Goal: Check status: Check status

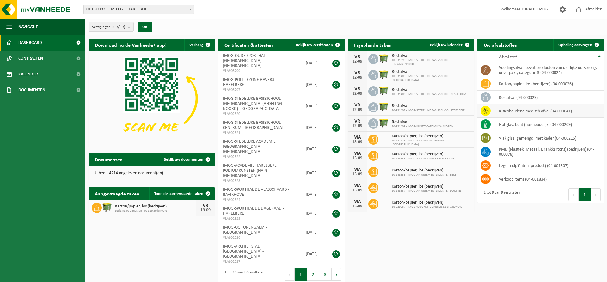
click at [510, 114] on td "risicohoudend medisch afval (04-000041)" at bounding box center [549, 111] width 110 height 14
click at [35, 75] on span "Kalender" at bounding box center [28, 74] width 20 height 16
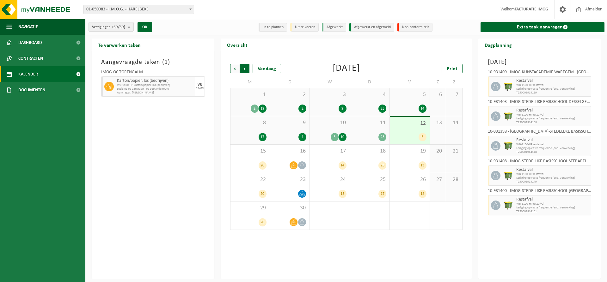
click at [236, 69] on span "Vorige" at bounding box center [234, 68] width 9 height 9
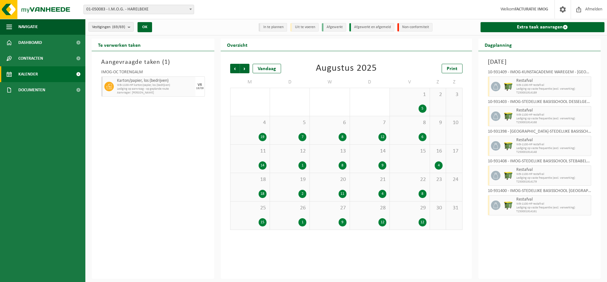
click at [236, 69] on span "Vorige" at bounding box center [234, 68] width 9 height 9
click at [248, 68] on span "Volgende" at bounding box center [244, 68] width 9 height 9
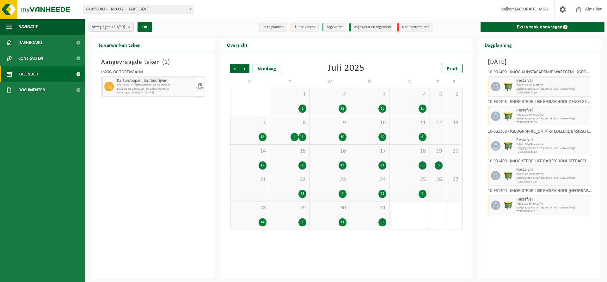
click at [299, 100] on div "1 2" at bounding box center [290, 102] width 40 height 28
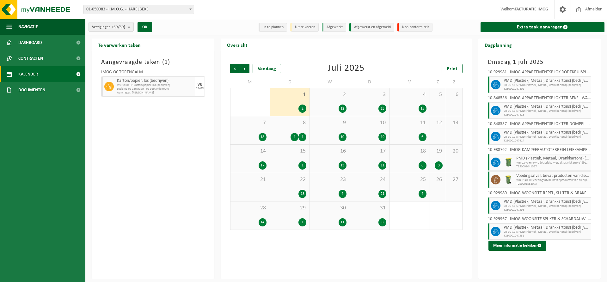
click at [299, 100] on div "1 2" at bounding box center [290, 102] width 40 height 28
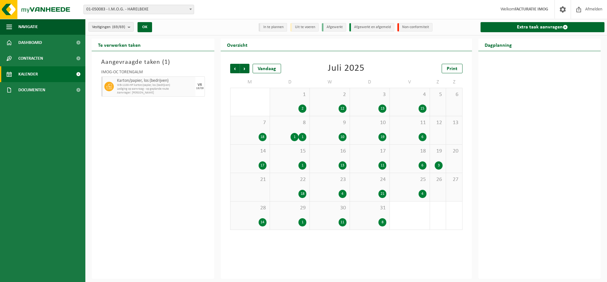
click at [299, 100] on div "1 2" at bounding box center [290, 102] width 40 height 28
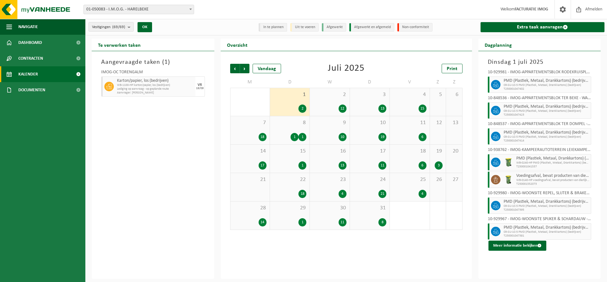
click at [329, 94] on span "2" at bounding box center [329, 94] width 33 height 7
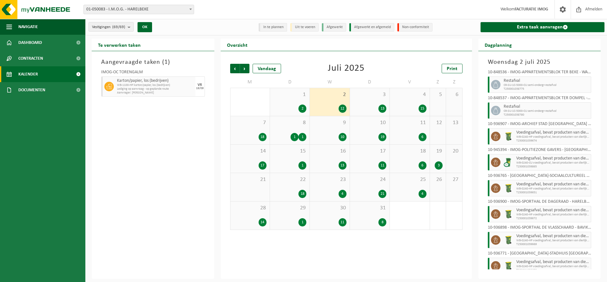
click at [329, 94] on span "2" at bounding box center [329, 94] width 33 height 7
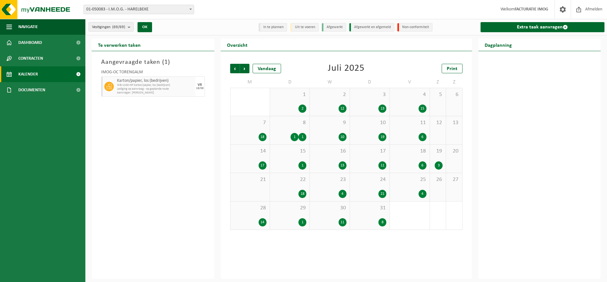
click at [292, 102] on div "1 2" at bounding box center [290, 102] width 40 height 28
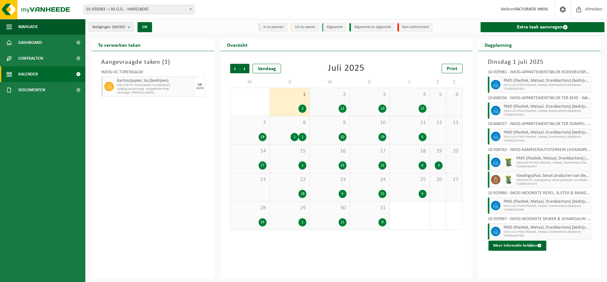
click at [331, 99] on div "2 12" at bounding box center [330, 102] width 40 height 28
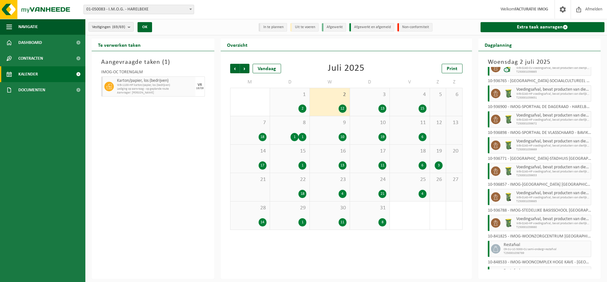
scroll to position [119, 0]
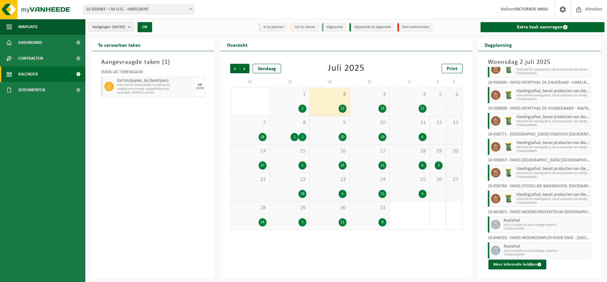
click at [385, 99] on div "3 13" at bounding box center [370, 102] width 40 height 28
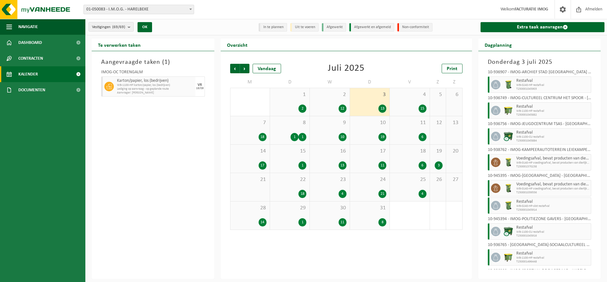
click at [375, 100] on div "3 13" at bounding box center [370, 102] width 40 height 28
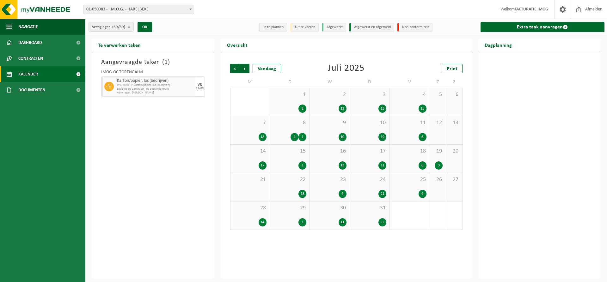
click at [375, 100] on div "3 13" at bounding box center [370, 102] width 40 height 28
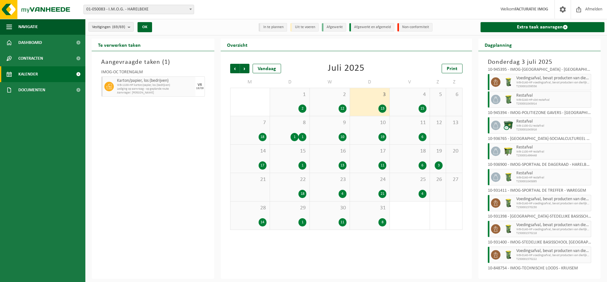
scroll to position [163, 0]
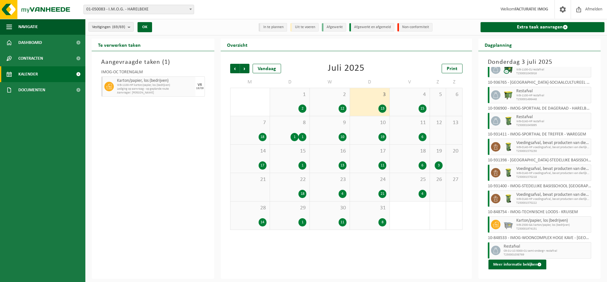
click at [413, 100] on div "4 15" at bounding box center [410, 102] width 40 height 28
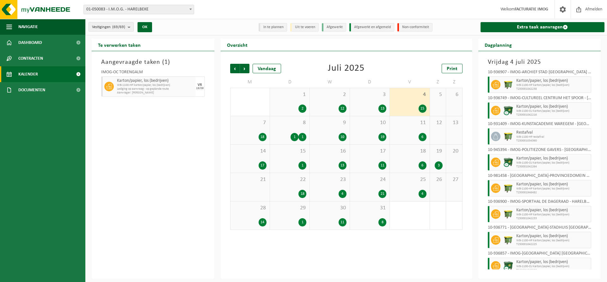
scroll to position [180, 0]
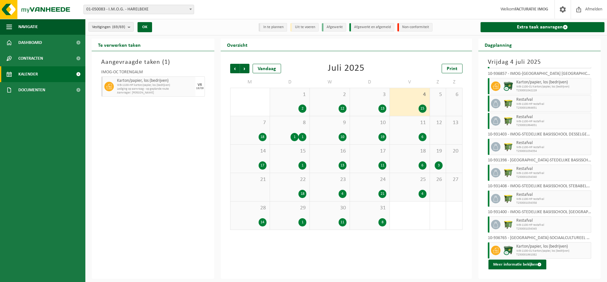
click at [256, 126] on span "7" at bounding box center [250, 123] width 33 height 7
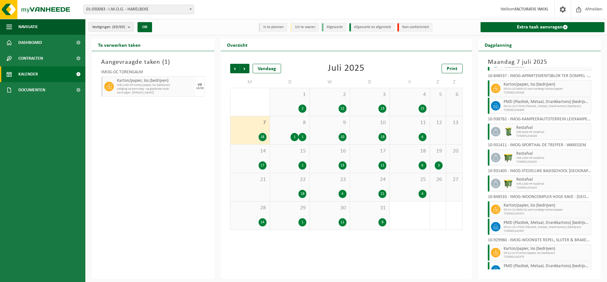
scroll to position [207, 0]
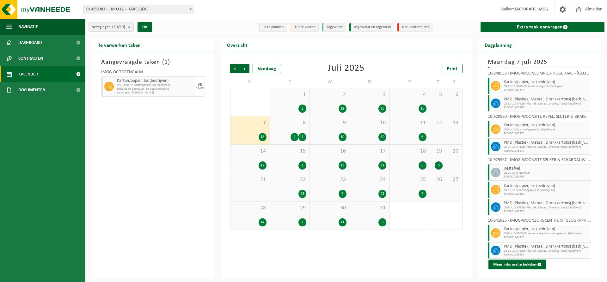
click at [285, 130] on div "8 1 1" at bounding box center [290, 130] width 40 height 28
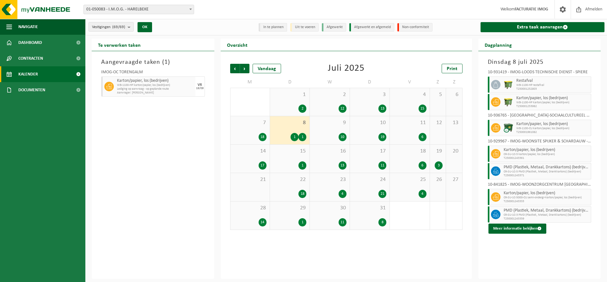
click at [326, 129] on div "9 10" at bounding box center [330, 130] width 40 height 28
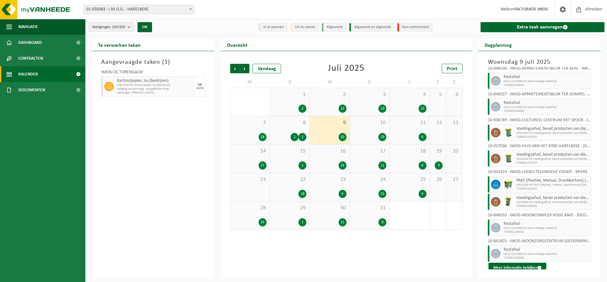
scroll to position [59, 0]
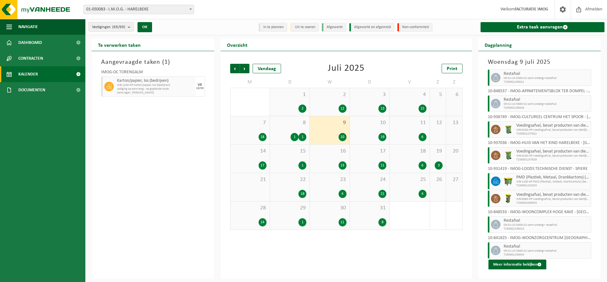
click at [377, 130] on div "10 19" at bounding box center [370, 130] width 40 height 28
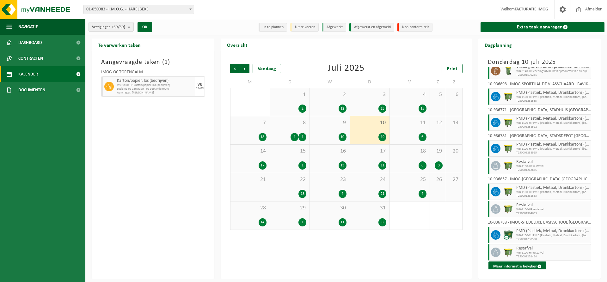
scroll to position [267, 0]
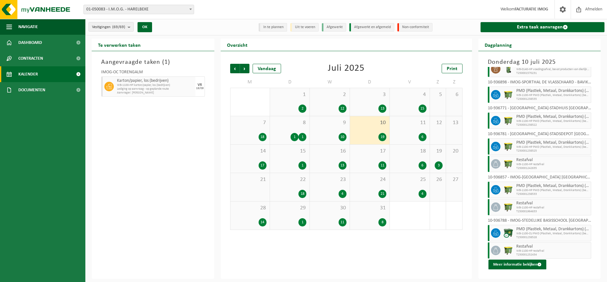
click at [416, 126] on div "11 6" at bounding box center [410, 130] width 40 height 28
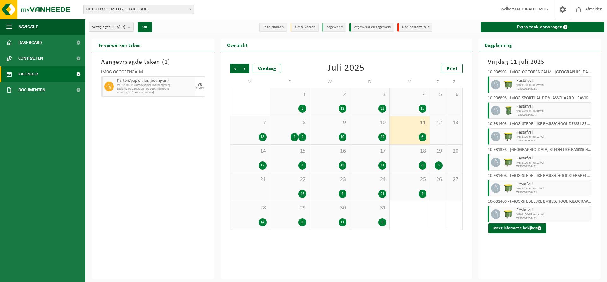
click at [251, 156] on div "14 17" at bounding box center [250, 159] width 39 height 28
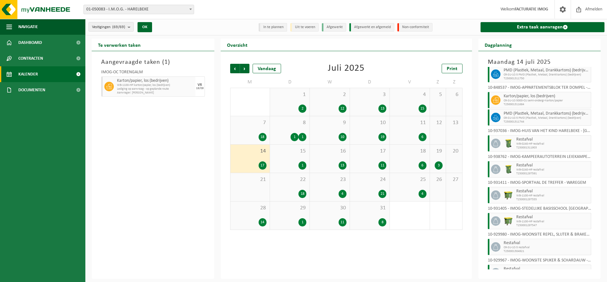
scroll to position [189, 0]
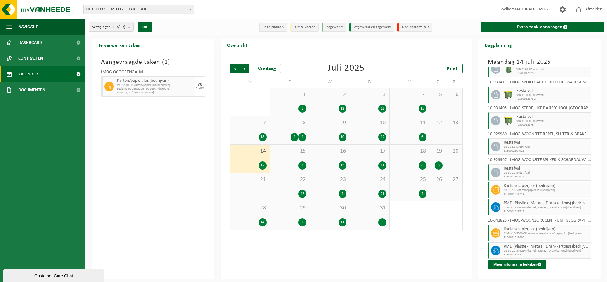
click at [295, 161] on div "15 1" at bounding box center [290, 159] width 40 height 28
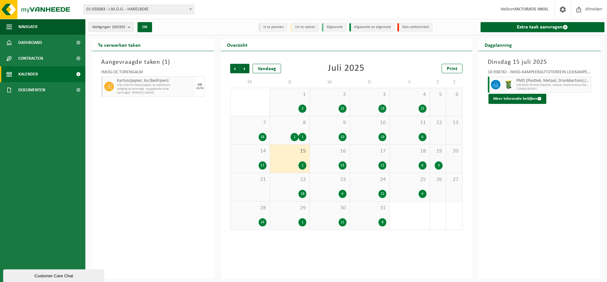
click at [341, 157] on div "16 13" at bounding box center [330, 159] width 40 height 28
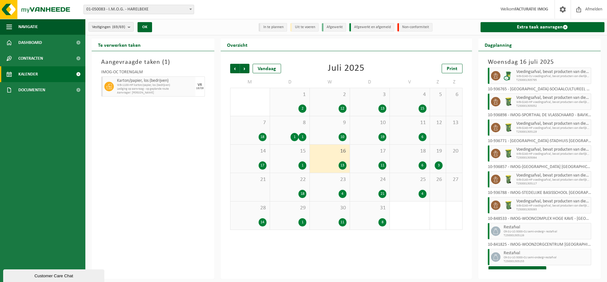
scroll to position [145, 0]
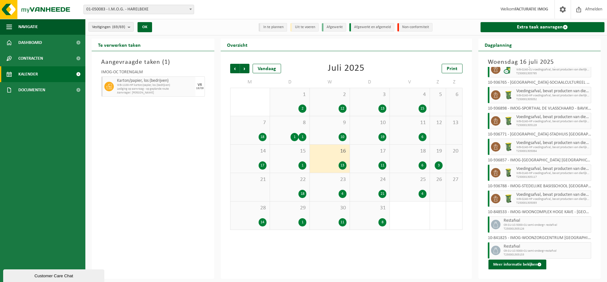
click at [377, 162] on div "11" at bounding box center [369, 166] width 33 height 8
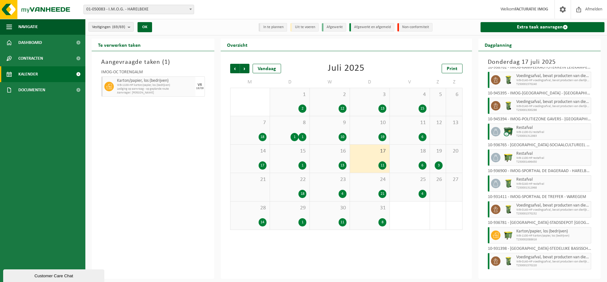
scroll to position [93, 0]
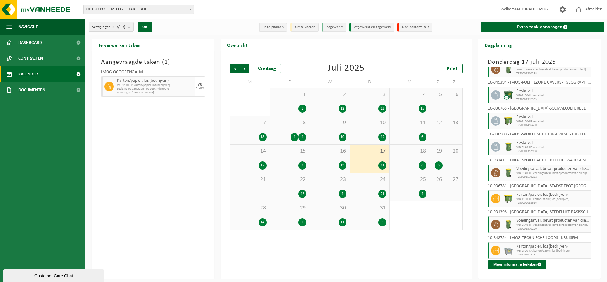
click at [411, 155] on div "18 6" at bounding box center [410, 159] width 40 height 28
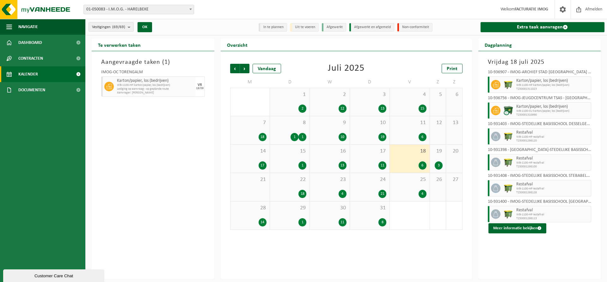
click at [436, 160] on div "19 3" at bounding box center [438, 159] width 16 height 28
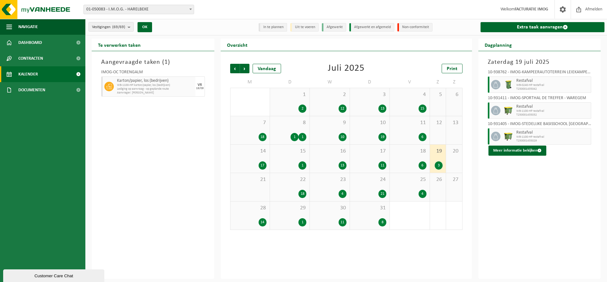
click at [296, 184] on div "22 18" at bounding box center [290, 187] width 40 height 28
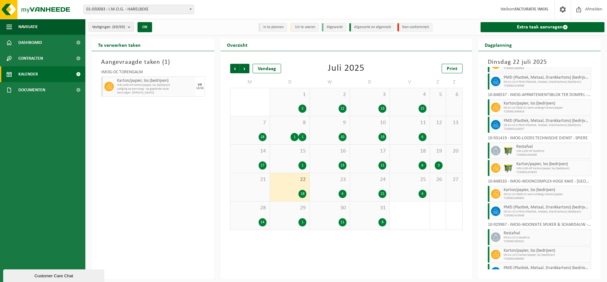
scroll to position [189, 0]
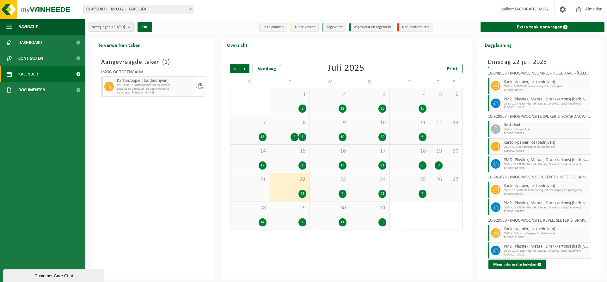
click at [334, 187] on div "23 4" at bounding box center [330, 187] width 40 height 28
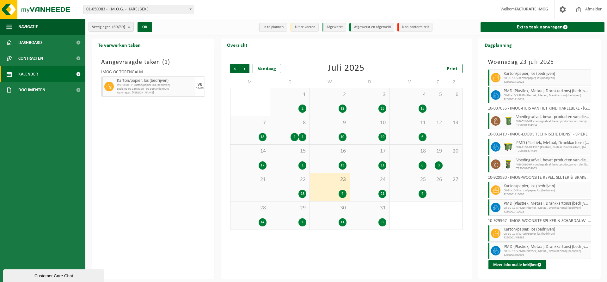
scroll to position [33, 0]
click at [375, 190] on div "21" at bounding box center [369, 194] width 33 height 8
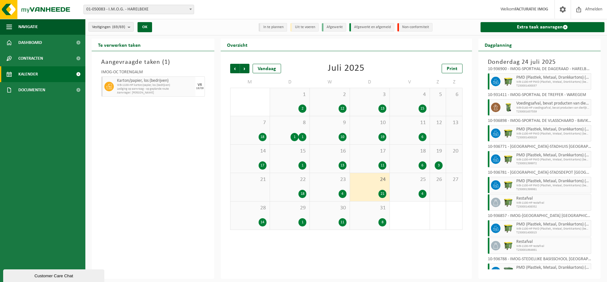
scroll to position [319, 0]
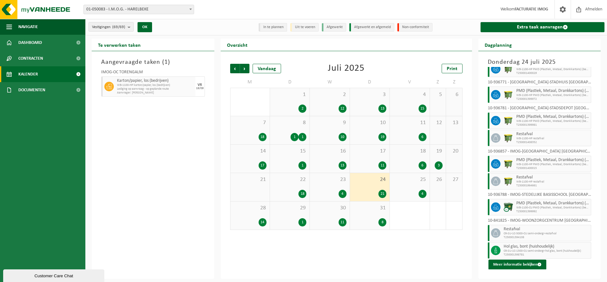
click at [409, 188] on div "25 4" at bounding box center [410, 187] width 40 height 28
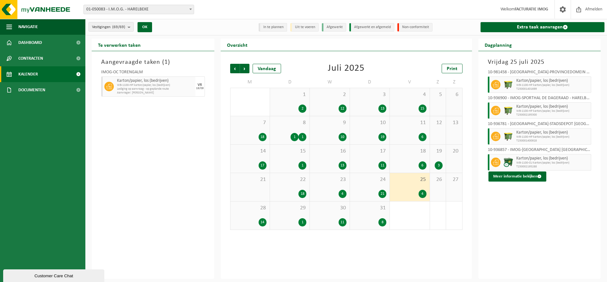
click at [249, 215] on div "28 14" at bounding box center [250, 216] width 39 height 28
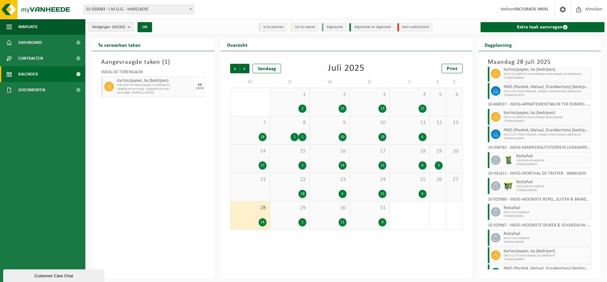
scroll to position [128, 0]
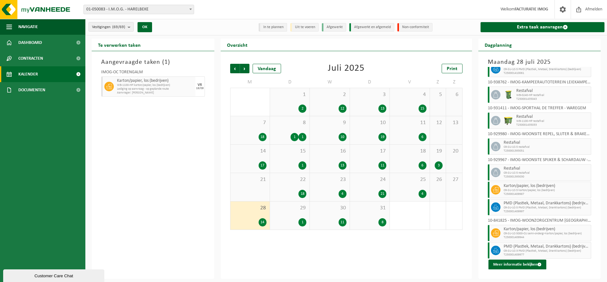
click at [295, 211] on span "29" at bounding box center [289, 208] width 33 height 7
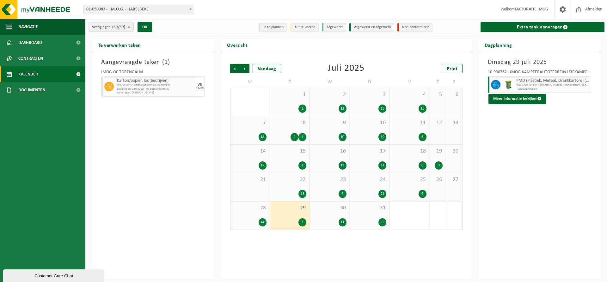
click at [338, 209] on span "30" at bounding box center [329, 208] width 33 height 7
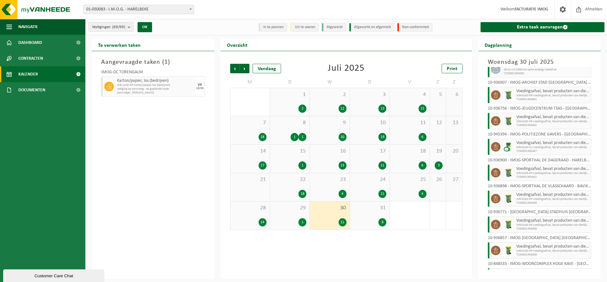
scroll to position [93, 0]
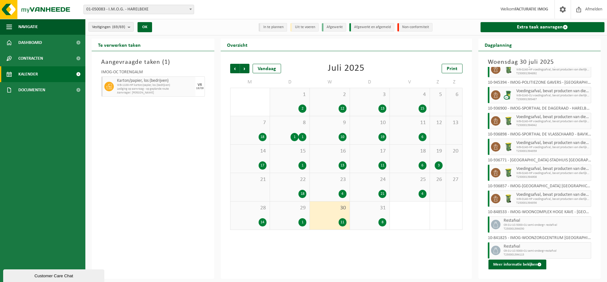
click at [368, 213] on div "31 8" at bounding box center [370, 216] width 40 height 28
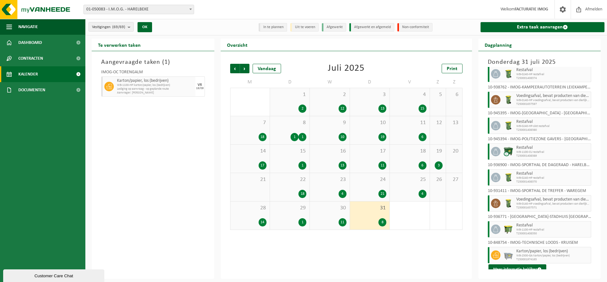
scroll to position [16, 0]
